Goal: Book appointment/travel/reservation

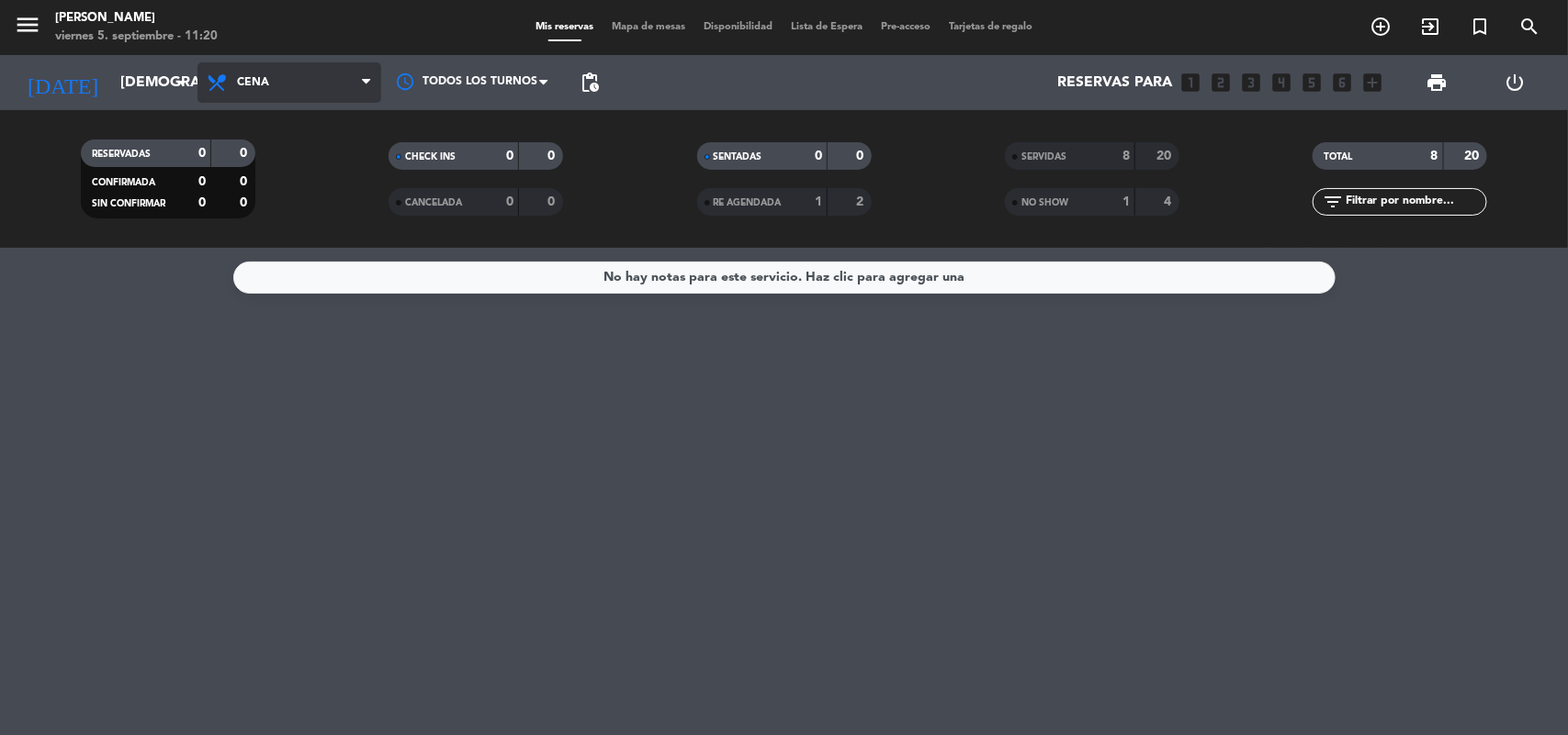
drag, startPoint x: 300, startPoint y: 87, endPoint x: 290, endPoint y: 97, distance: 14.1
click at [299, 87] on span "Cena" at bounding box center [288, 82] width 183 height 41
click at [276, 175] on div "menu [PERSON_NAME][DATE] 5. septiembre - 11:20 Mis reservas Mapa de mesas Dispo…" at bounding box center [784, 124] width 1568 height 248
click at [310, 76] on span "Almuerzo" at bounding box center [288, 82] width 183 height 41
click at [179, 82] on icon "arrow_drop_down" at bounding box center [181, 82] width 22 height 22
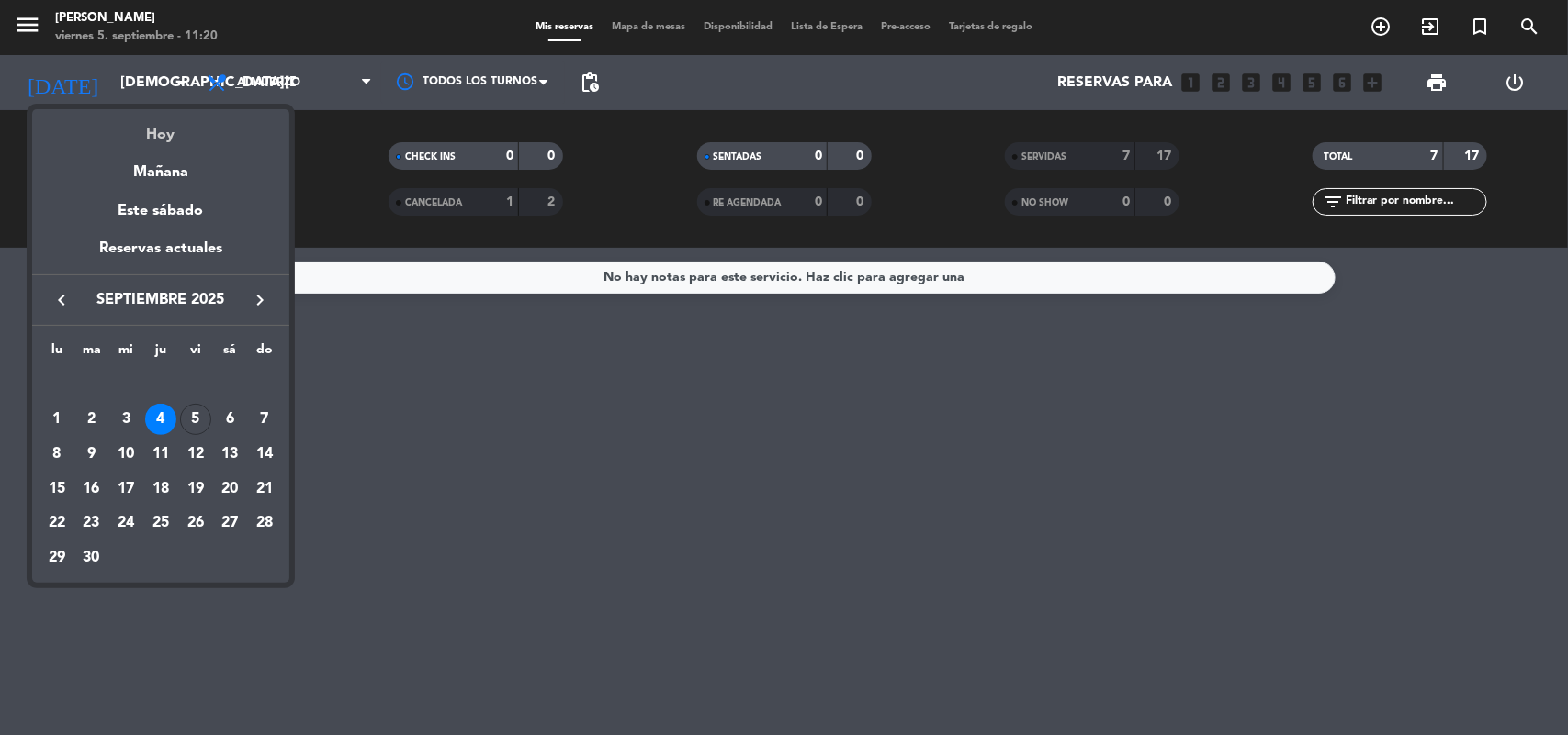
click at [174, 134] on div "Hoy" at bounding box center [161, 128] width 258 height 38
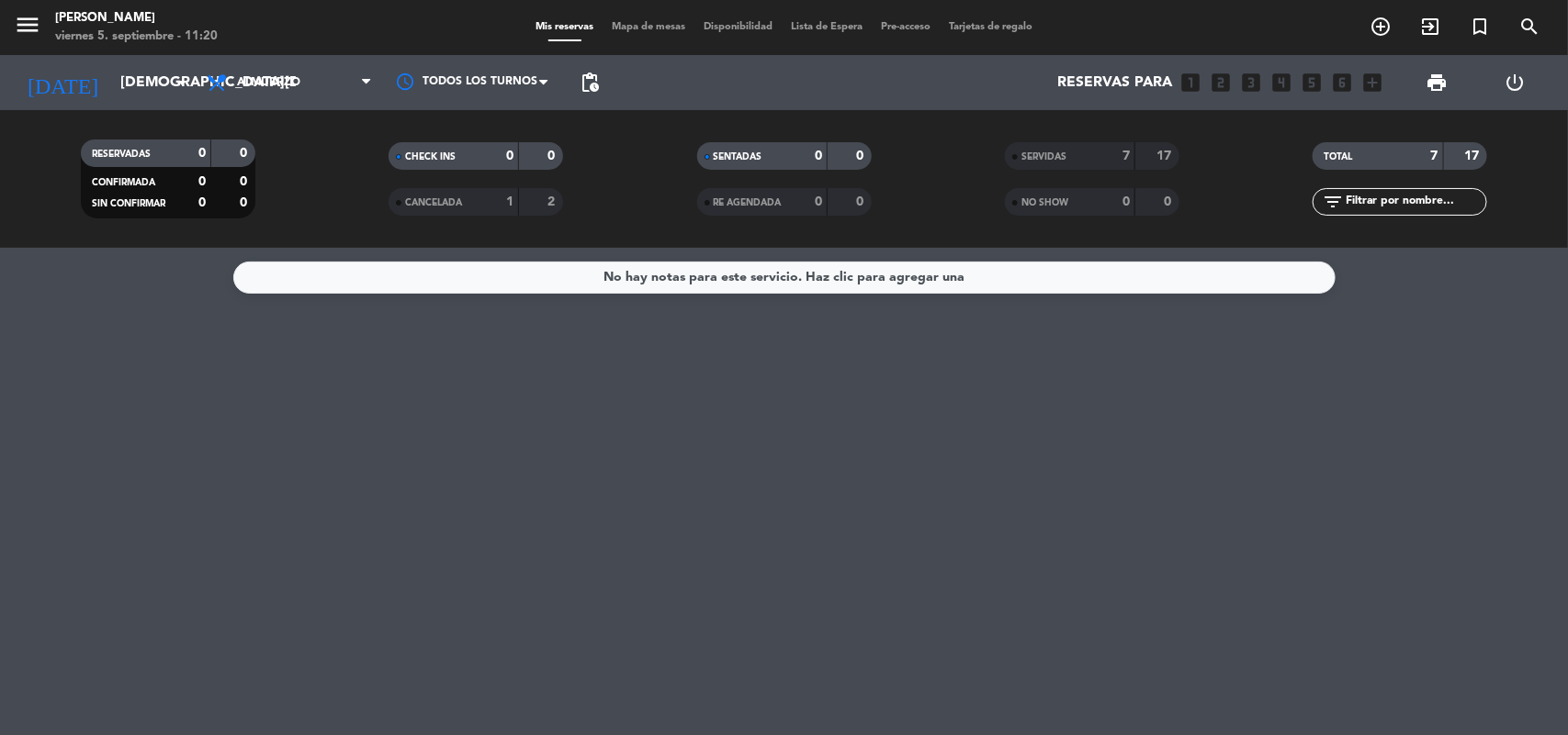
type input "[DATE]"
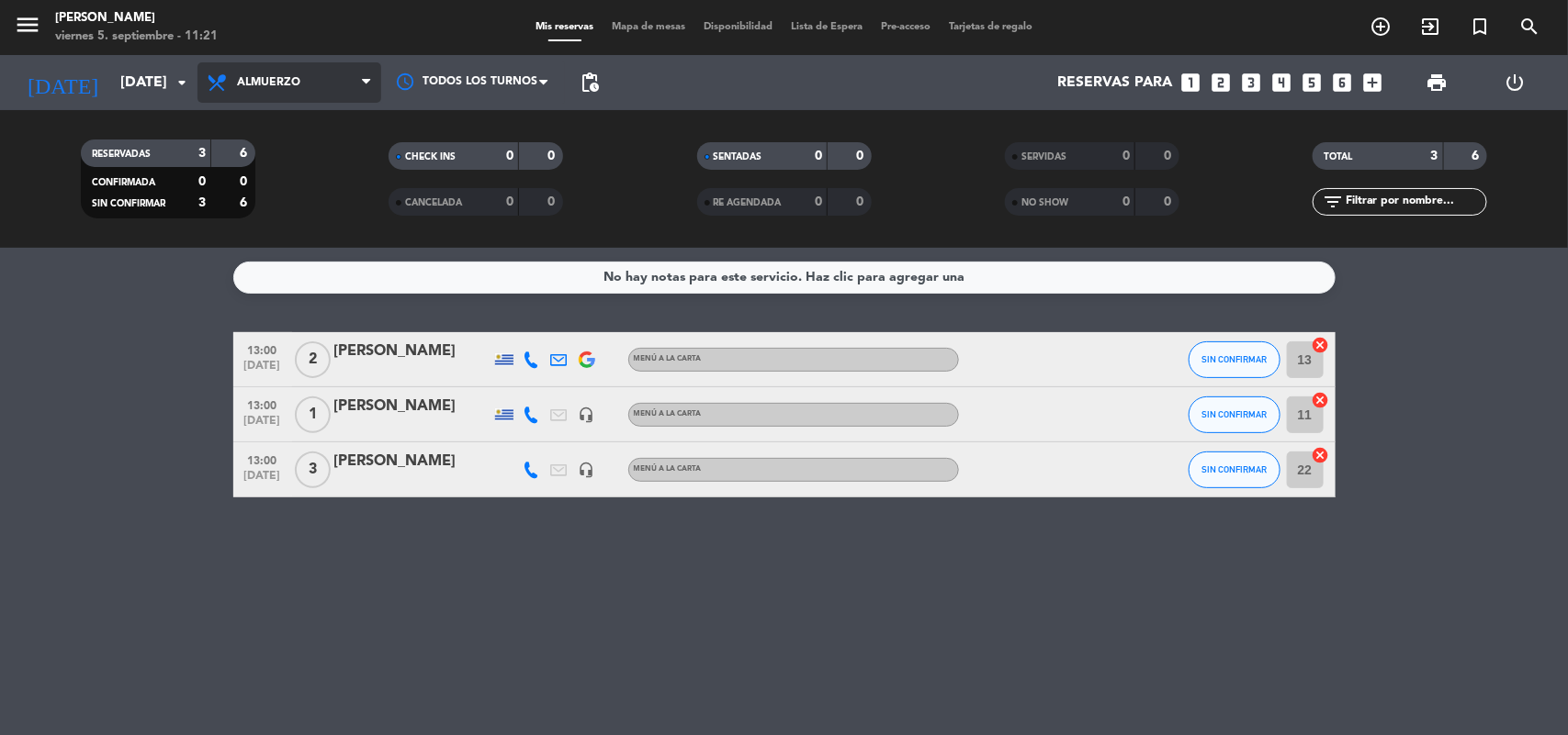
click at [264, 65] on span "Almuerzo" at bounding box center [288, 82] width 183 height 41
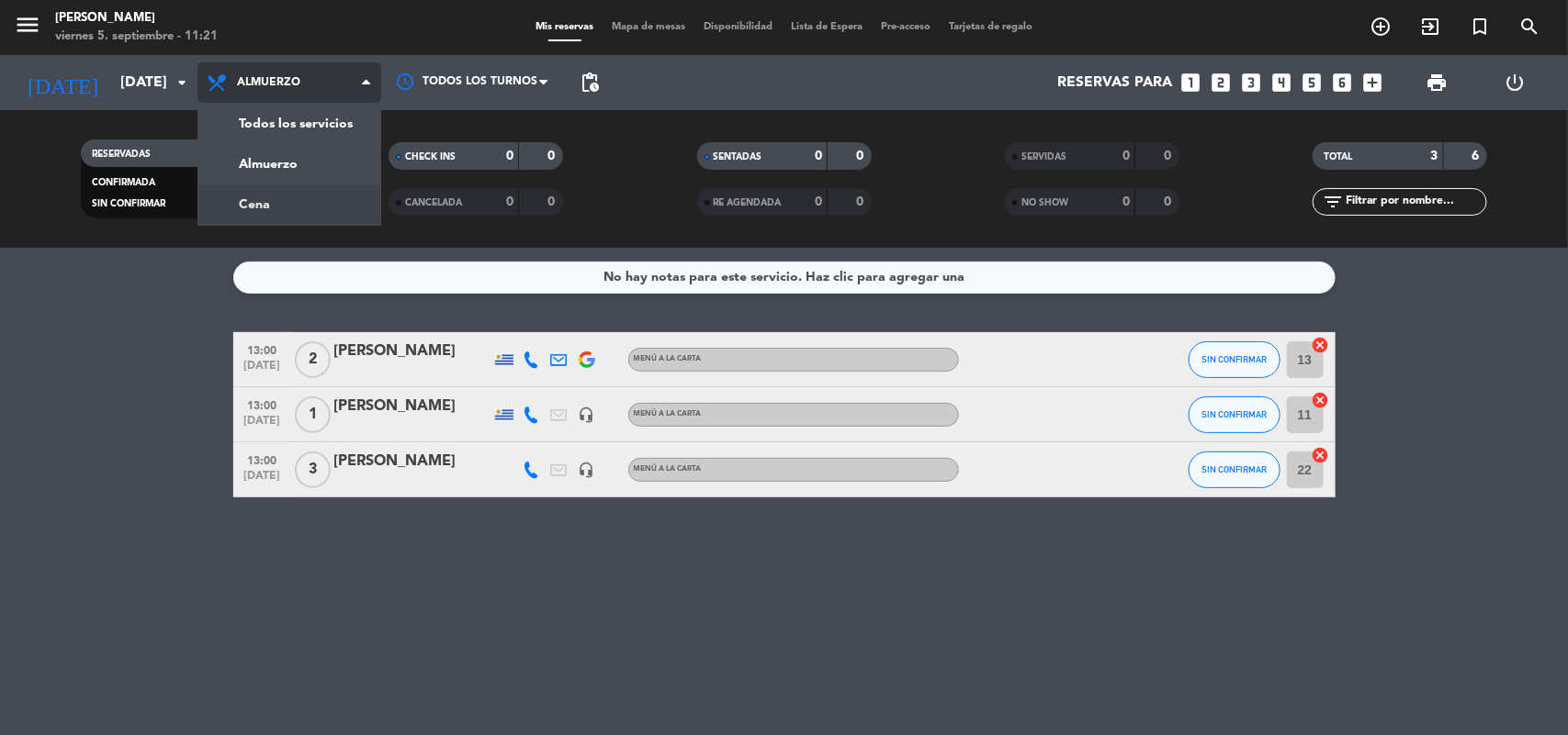
click at [282, 205] on div "menu [PERSON_NAME][DATE] 5. septiembre - 11:21 Mis reservas Mapa de mesas Dispo…" at bounding box center [784, 124] width 1568 height 248
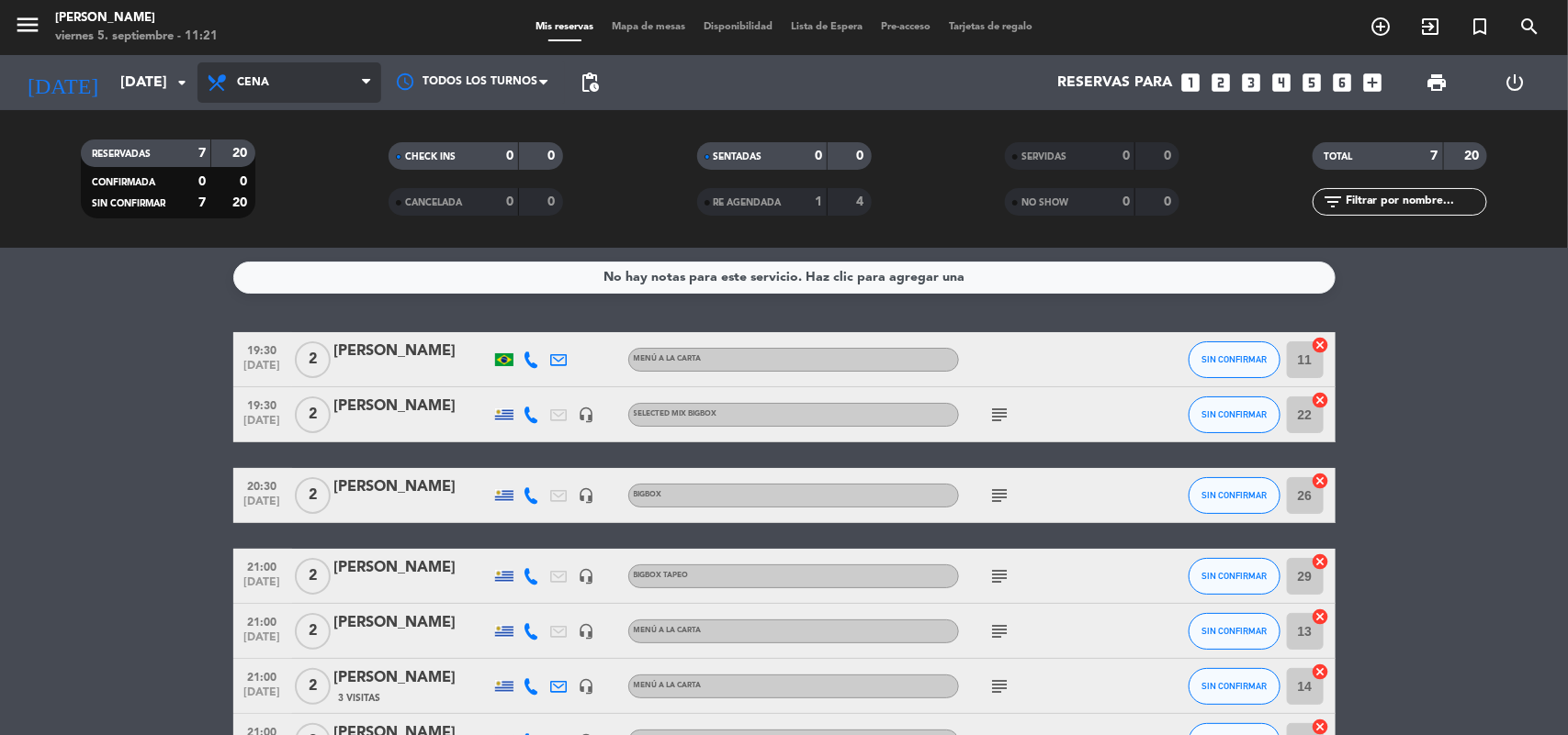
click at [289, 90] on span "Cena" at bounding box center [288, 82] width 183 height 41
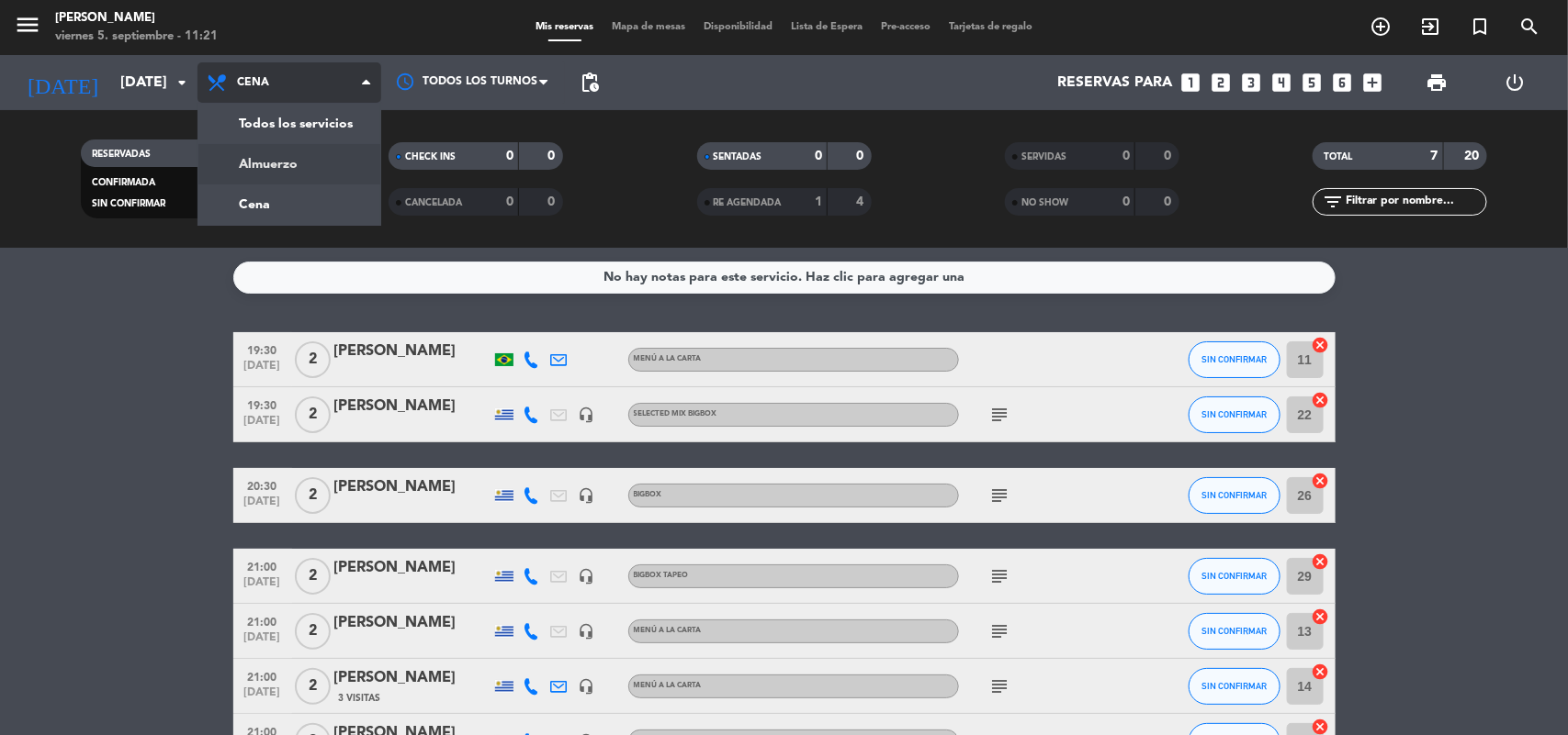
click at [262, 158] on div "menu [PERSON_NAME][DATE] 5. septiembre - 11:21 Mis reservas Mapa de mesas Dispo…" at bounding box center [784, 124] width 1568 height 248
